Goal: Task Accomplishment & Management: Manage account settings

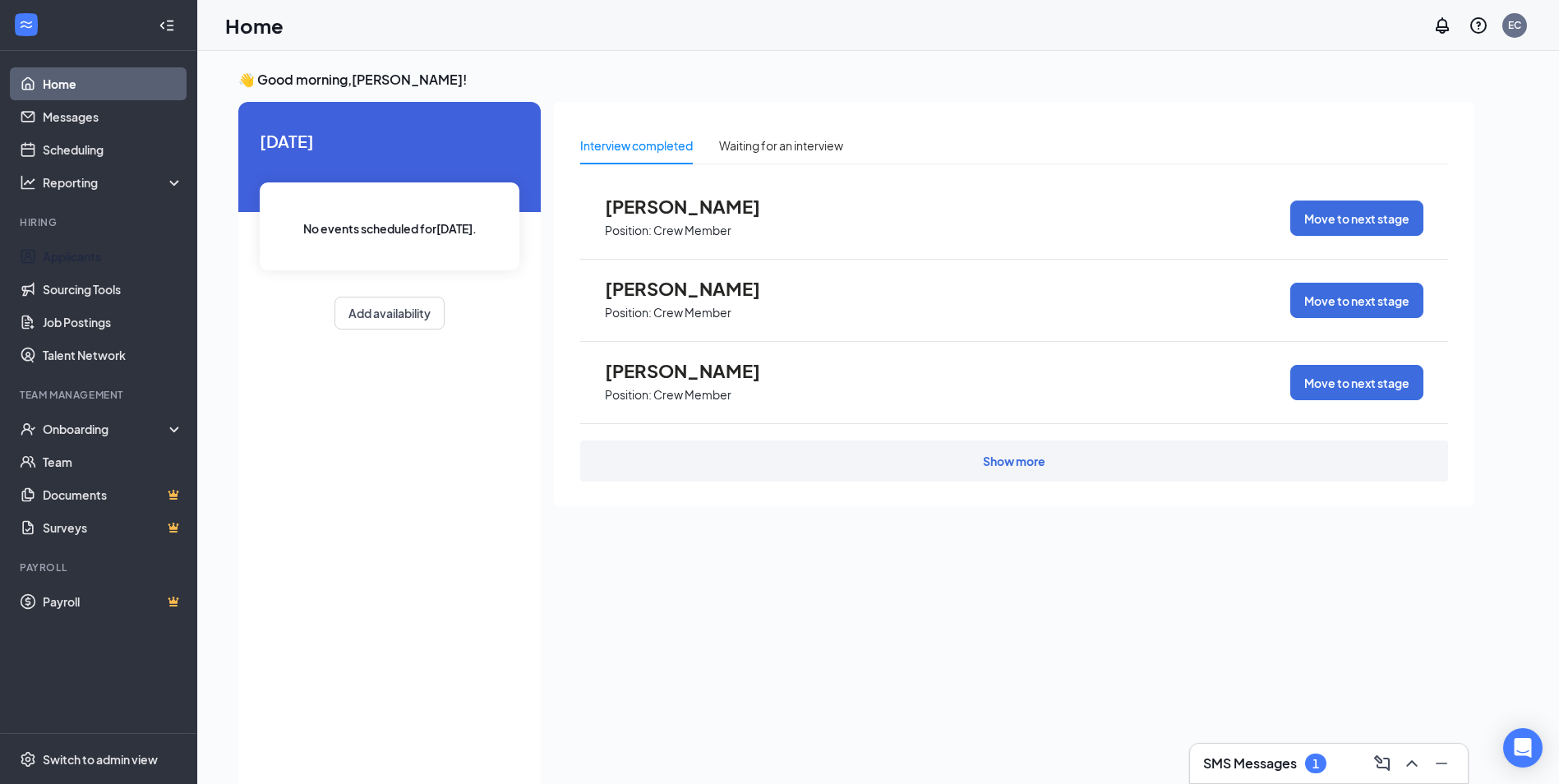
drag, startPoint x: 110, startPoint y: 250, endPoint x: 401, endPoint y: 260, distance: 291.2
click at [110, 250] on link "Applicants" at bounding box center [113, 256] width 141 height 33
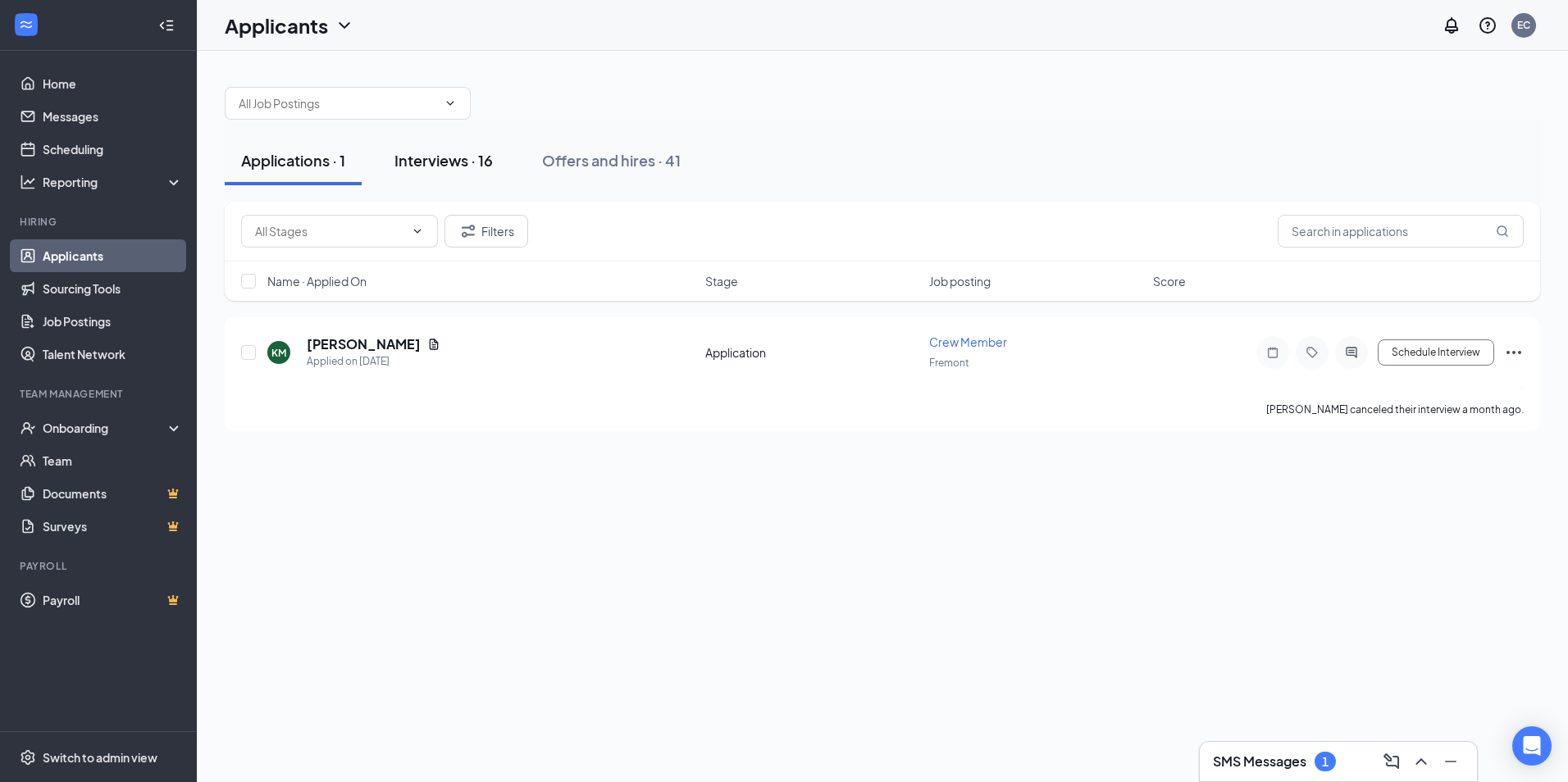
click at [459, 153] on div "Interviews · 16" at bounding box center [443, 160] width 98 height 20
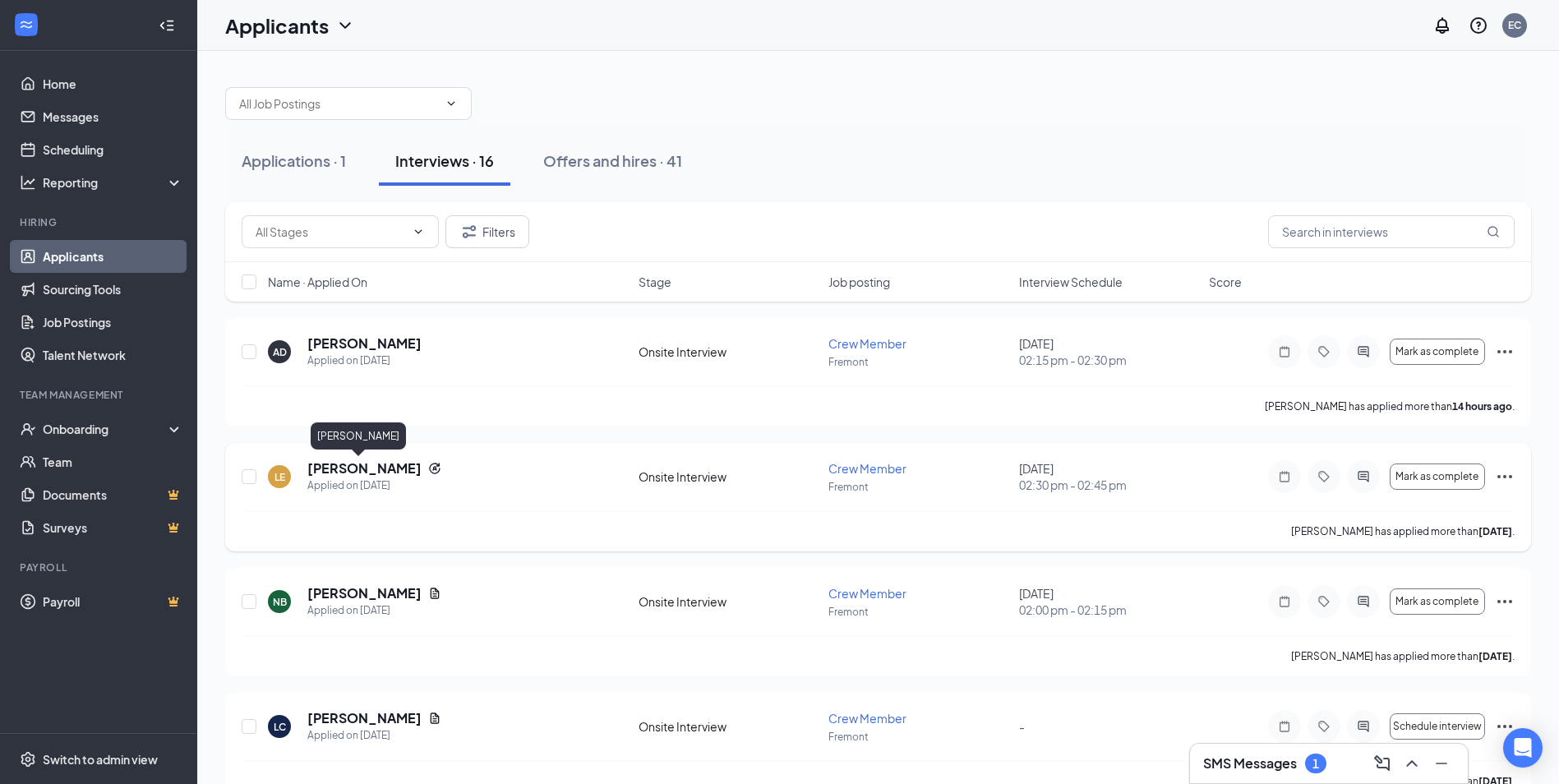
click at [360, 469] on h5 "[PERSON_NAME]" at bounding box center [365, 467] width 115 height 18
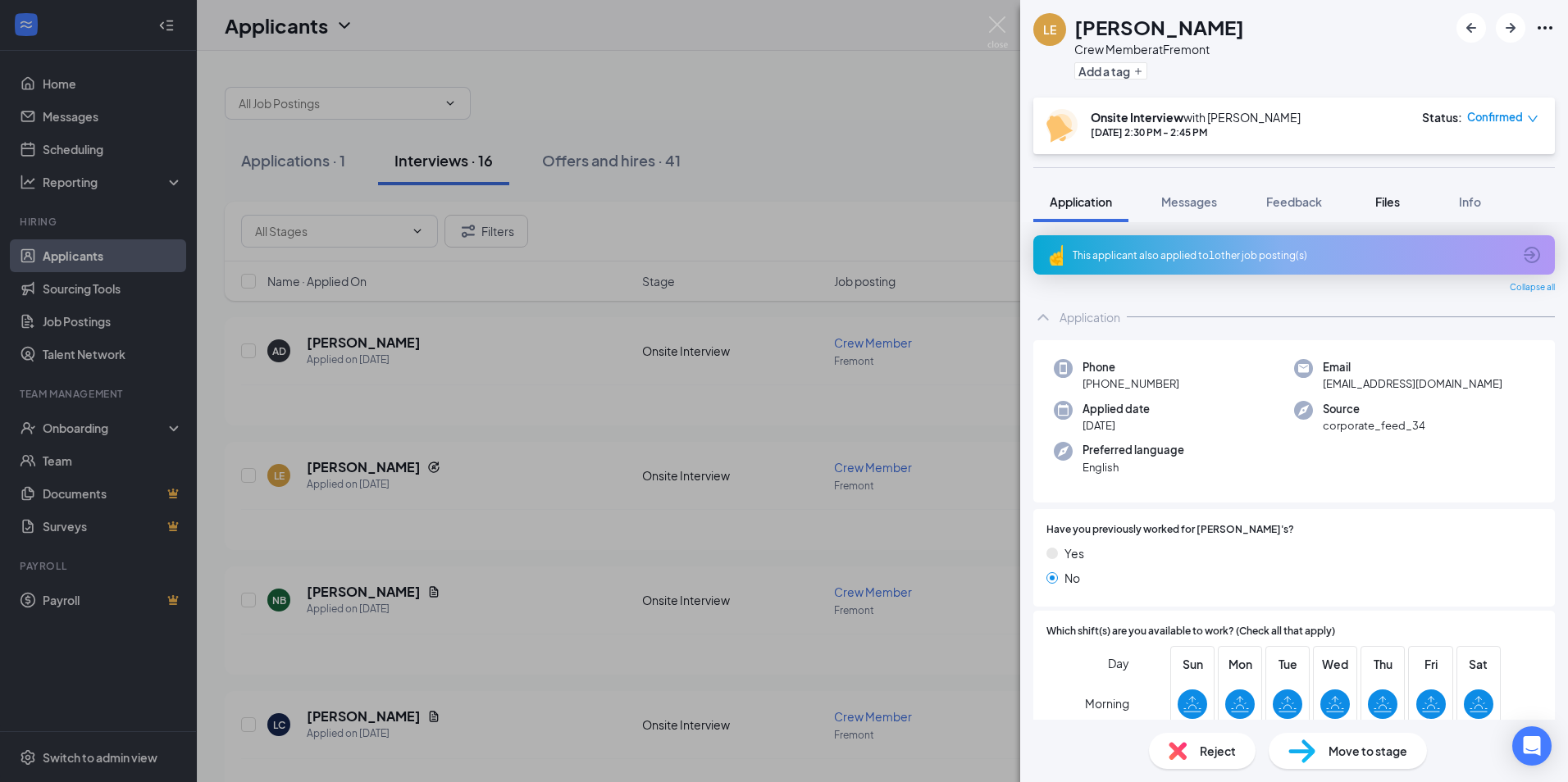
click at [1394, 201] on span "Files" at bounding box center [1386, 202] width 24 height 15
